Goal: Find specific page/section: Find specific page/section

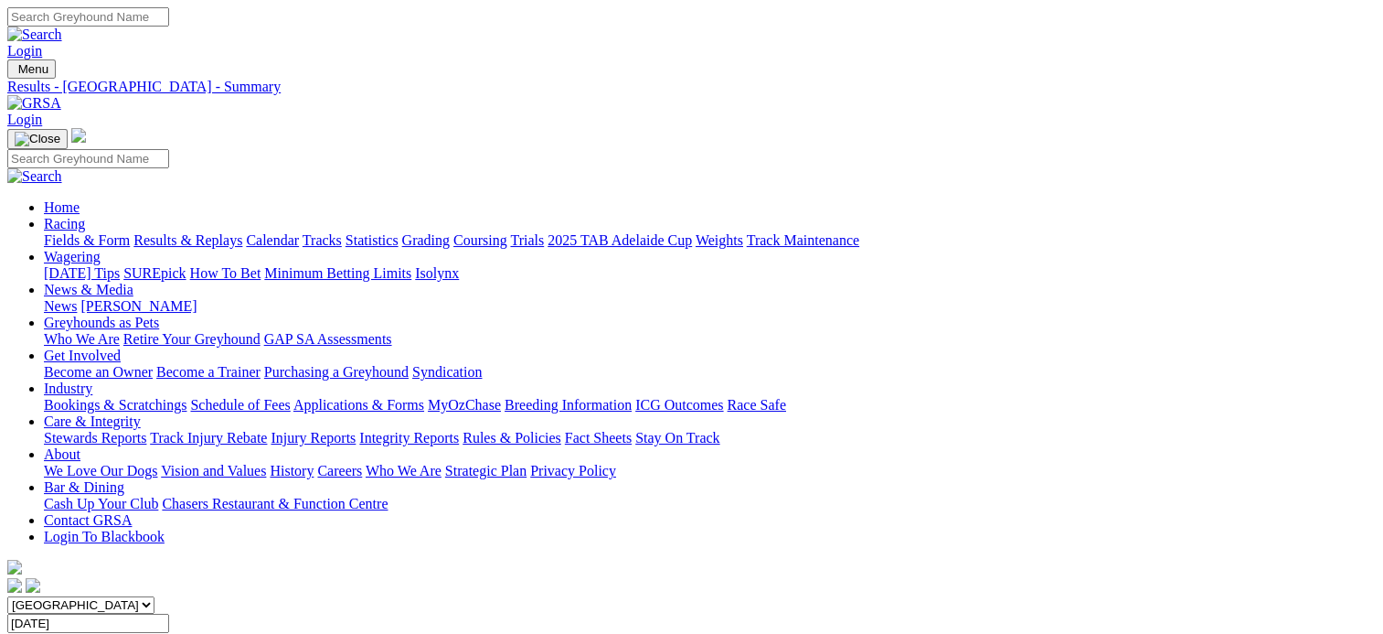
drag, startPoint x: 0, startPoint y: 0, endPoint x: 954, endPoint y: 227, distance: 980.2
click at [169, 613] on input "[DATE]" at bounding box center [88, 622] width 162 height 19
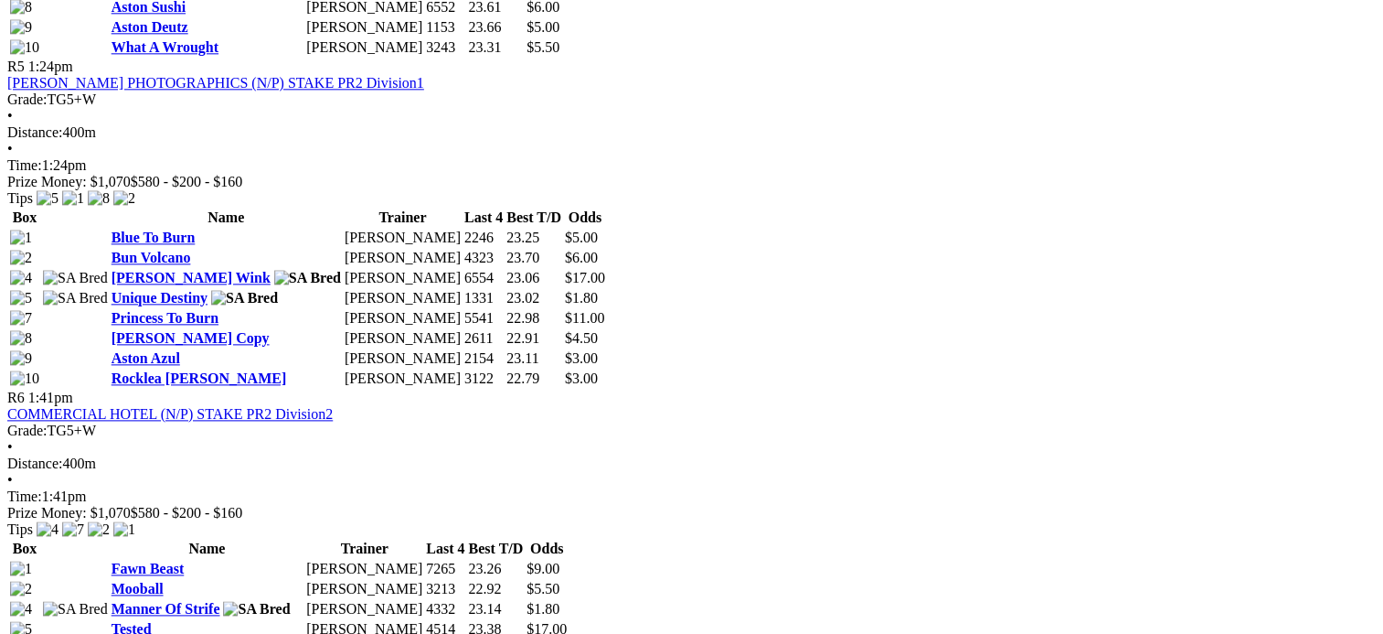
scroll to position [2286, 0]
